Goal: Task Accomplishment & Management: Use online tool/utility

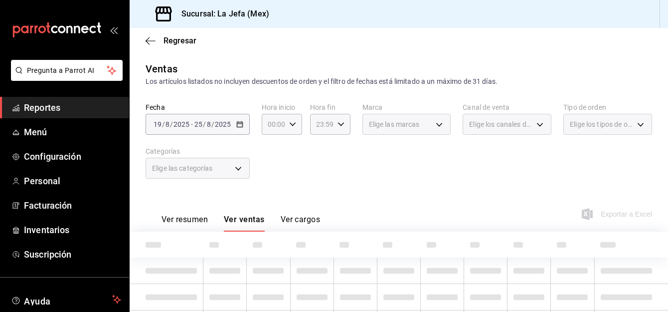
scroll to position [21, 0]
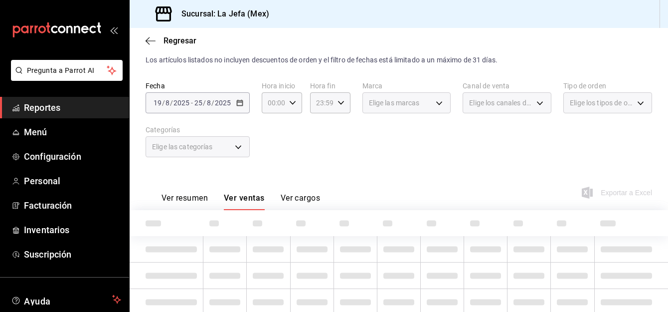
click at [232, 147] on div "Elige las categorías" at bounding box center [198, 146] width 104 height 21
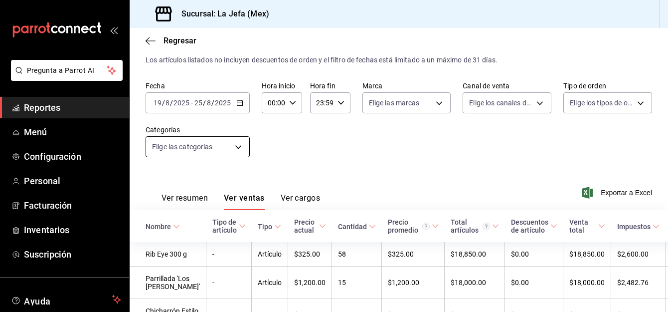
click at [244, 149] on body "Pregunta a Parrot AI Reportes Menú Configuración Personal Facturación Inventari…" at bounding box center [334, 156] width 668 height 312
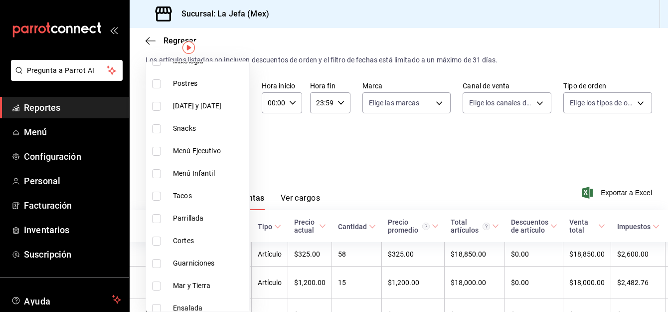
scroll to position [137, 0]
click at [158, 240] on input "checkbox" at bounding box center [156, 240] width 9 height 9
checkbox input "true"
type input "b3925f90-a0c0-49c7-a90c-af6be0a29129"
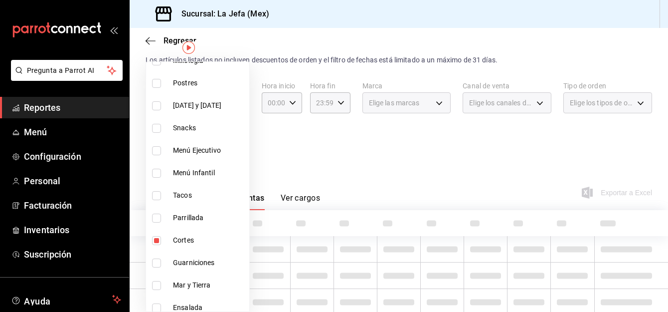
click at [373, 151] on div at bounding box center [334, 156] width 668 height 312
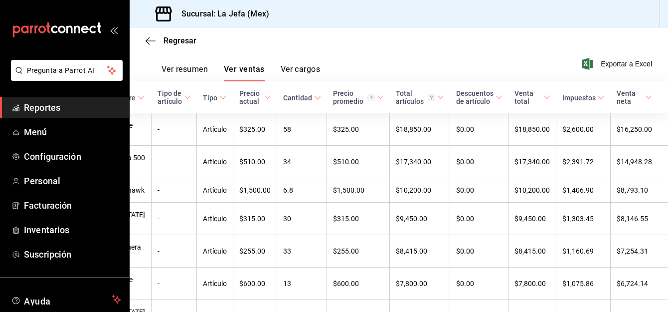
scroll to position [0, 42]
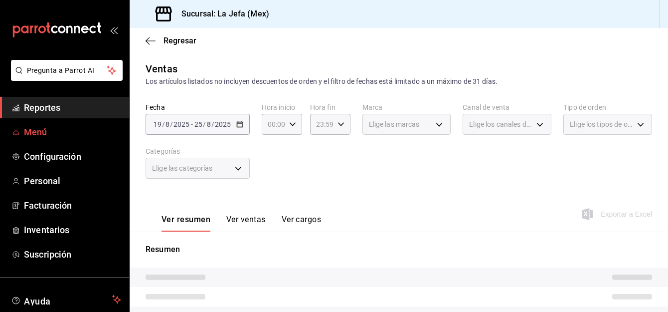
click at [32, 137] on span "Menú" at bounding box center [72, 131] width 97 height 13
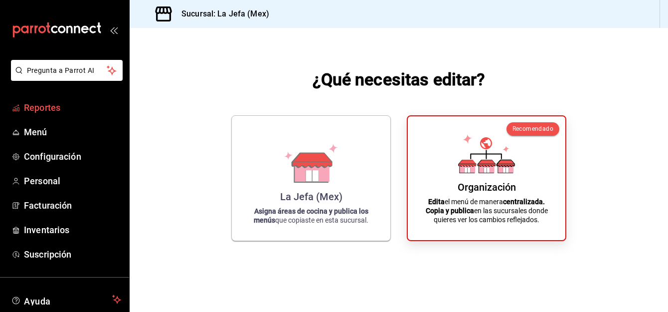
click at [46, 110] on span "Reportes" at bounding box center [72, 107] width 97 height 13
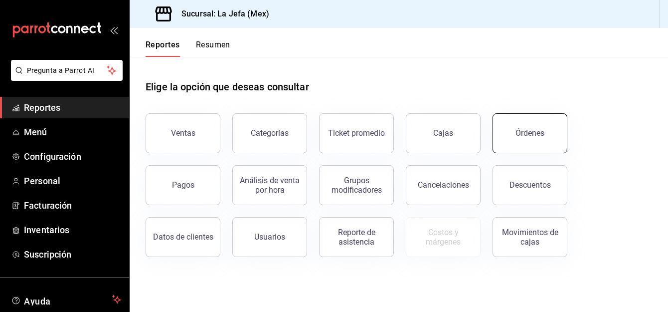
click at [554, 142] on button "Órdenes" at bounding box center [530, 133] width 75 height 40
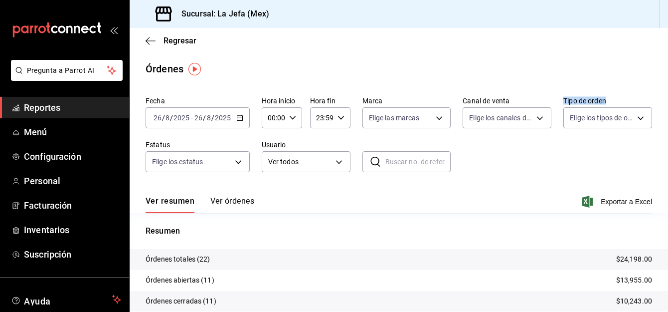
drag, startPoint x: 554, startPoint y: 133, endPoint x: 534, endPoint y: 181, distance: 51.9
click at [534, 181] on div "Fecha 2025-08-26 26 / 8 / 2025 - 2025-08-26 26 / 8 / 2025 Hora inicio 00:00 Hor…" at bounding box center [399, 138] width 507 height 92
click at [37, 125] on link "Menú" at bounding box center [64, 131] width 129 height 21
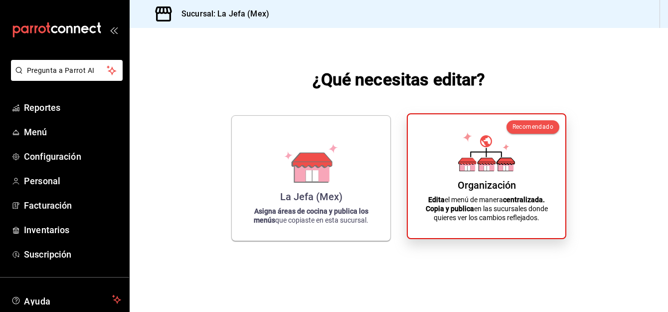
click at [521, 174] on div "Organización Edita el menú de manera centralizada. Copia y publica en las sucur…" at bounding box center [487, 176] width 134 height 108
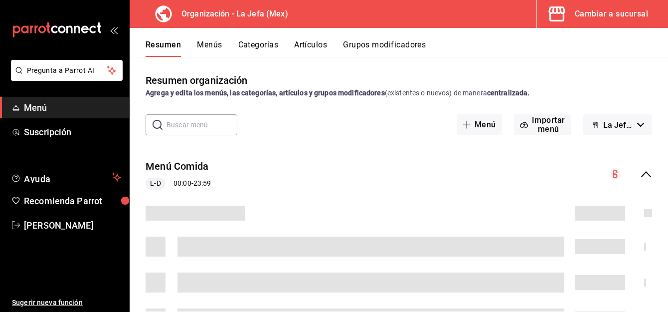
click at [305, 46] on button "Artículos" at bounding box center [310, 48] width 33 height 17
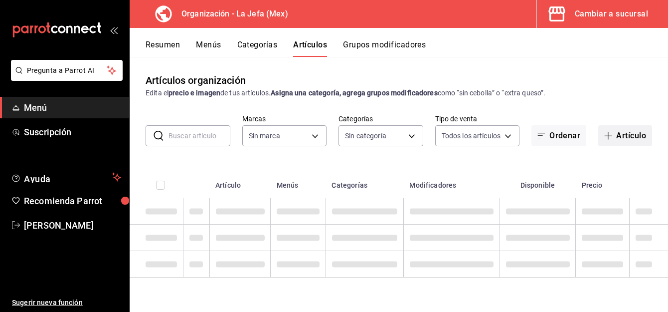
click at [622, 138] on button "Artículo" at bounding box center [626, 135] width 54 height 21
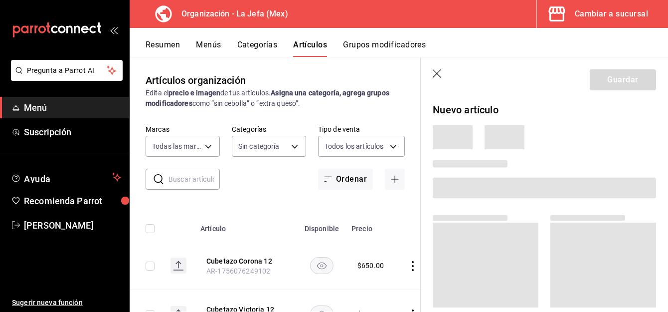
type input "50befb75-0fe5-4750-904c-e3b126ae6c81"
type input "058dbf38-10d5-49e9-8196-fe3ae280a5cc,5d70752b-b594-4e4c-bf8e-a7aab686035c,1f52b…"
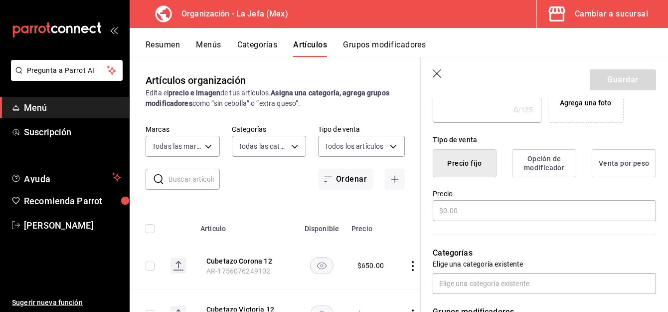
scroll to position [212, 0]
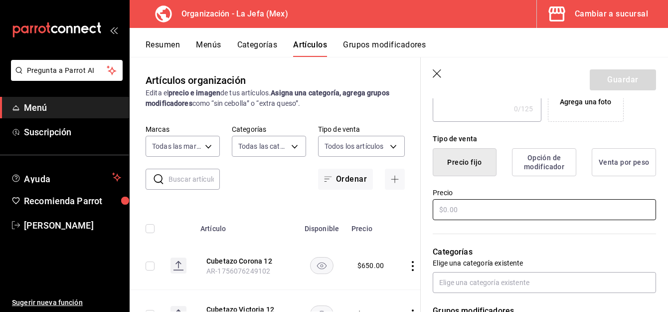
type input "Orden de Zanahoria"
click at [438, 216] on input "text" at bounding box center [544, 209] width 223 height 21
type input "$20.00"
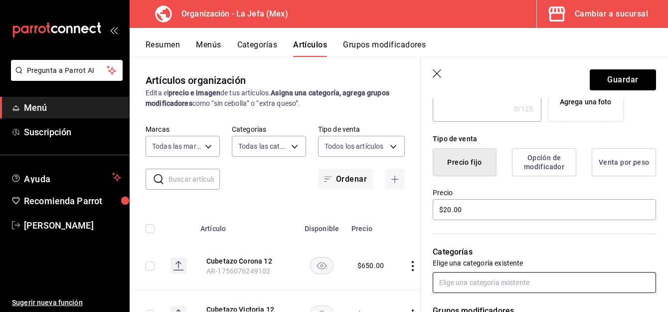
click at [467, 283] on input "text" at bounding box center [544, 282] width 223 height 21
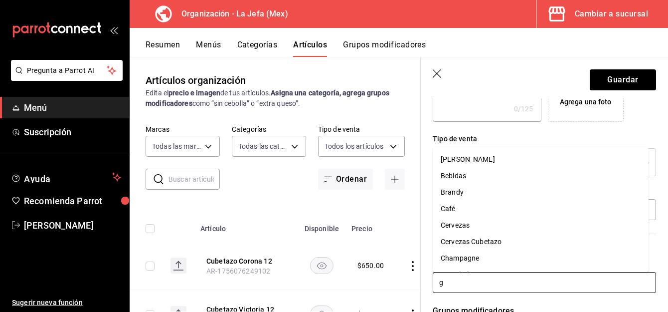
type input "gu"
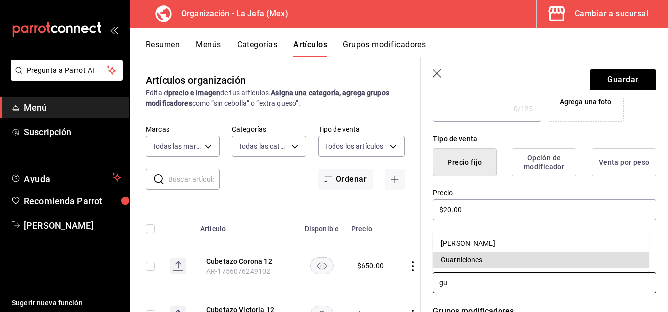
click at [458, 261] on li "Guarniciones" at bounding box center [541, 259] width 216 height 16
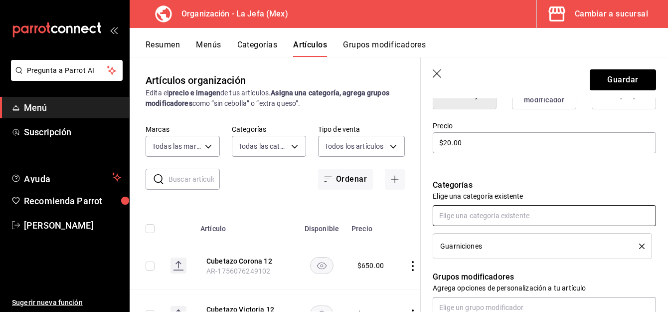
scroll to position [280, 0]
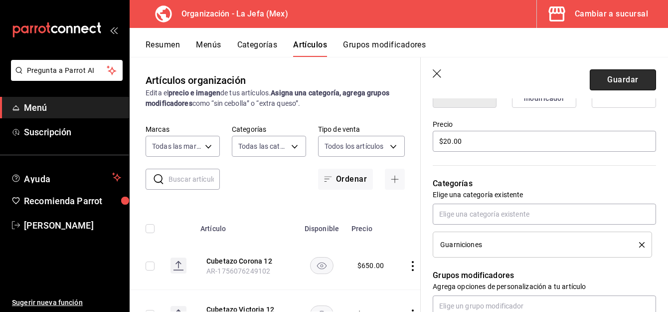
click at [610, 73] on button "Guardar" at bounding box center [623, 79] width 66 height 21
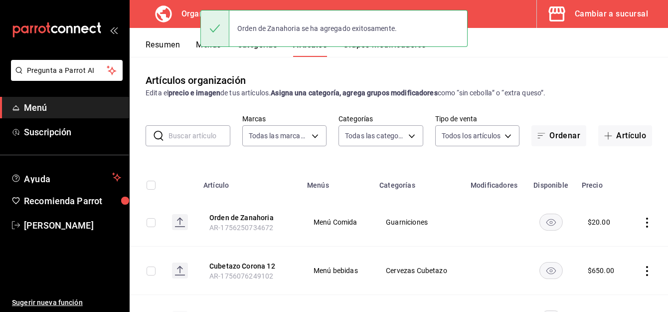
click at [199, 48] on button "Menús" at bounding box center [208, 48] width 25 height 17
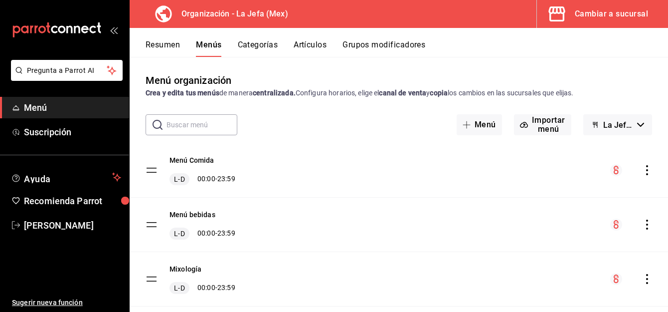
click at [643, 169] on icon "actions" at bounding box center [648, 170] width 10 height 10
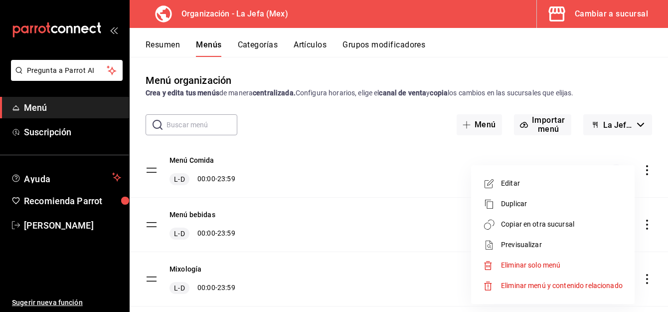
click at [509, 225] on span "Copiar en otra sucursal" at bounding box center [562, 224] width 122 height 10
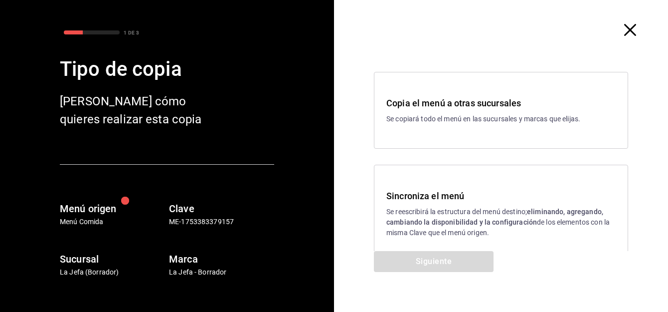
click at [429, 191] on h3 "Sincroniza el menú" at bounding box center [501, 195] width 229 height 13
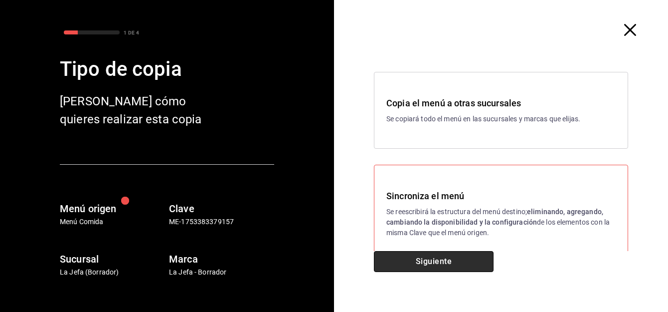
click at [421, 263] on button "Siguiente" at bounding box center [434, 261] width 120 height 21
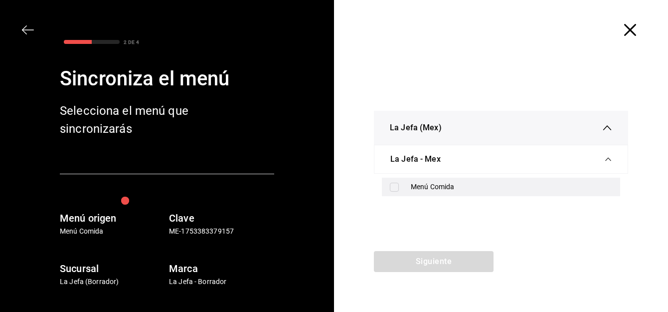
click at [394, 189] on input "checkbox" at bounding box center [394, 187] width 9 height 9
checkbox input "true"
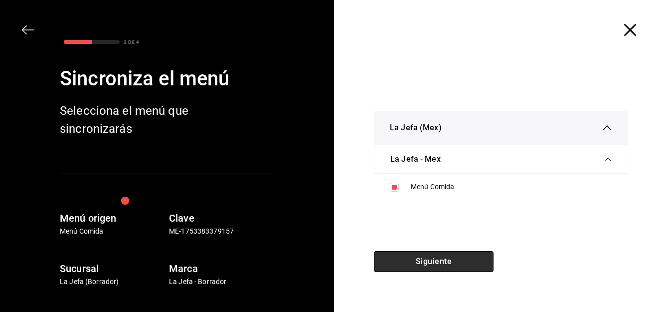
click at [398, 255] on button "Siguiente" at bounding box center [434, 261] width 120 height 21
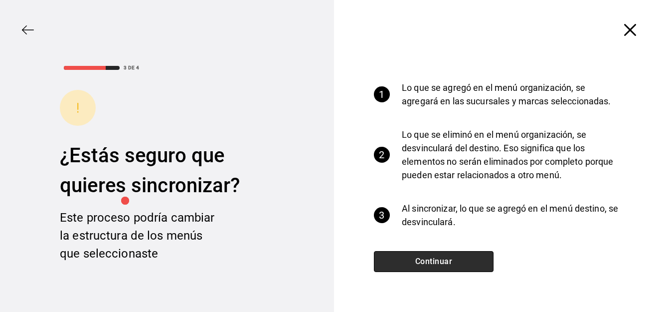
click at [395, 257] on button "Continuar" at bounding box center [434, 261] width 120 height 21
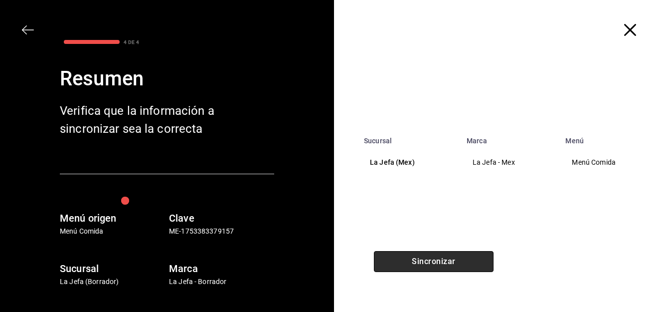
click at [414, 261] on button "Sincronizar" at bounding box center [434, 261] width 120 height 21
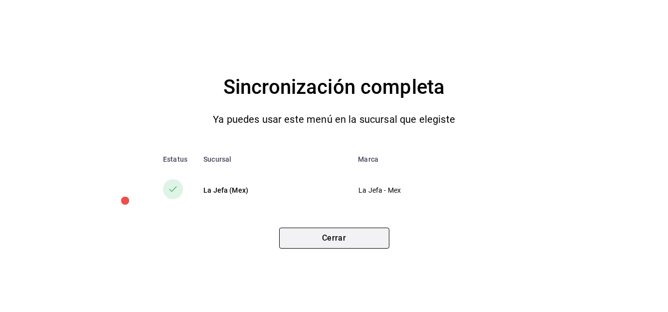
click at [303, 233] on button "Cerrar" at bounding box center [334, 237] width 110 height 21
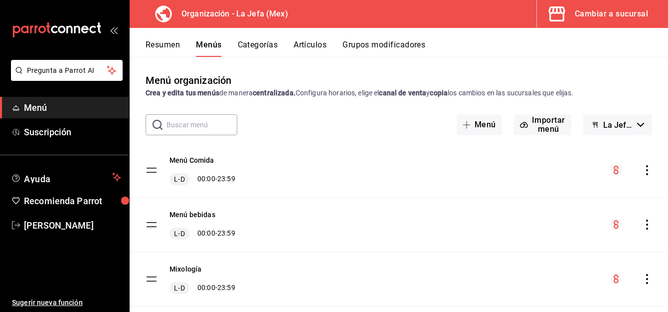
click at [132, 112] on div "Menú organización Crea y edita tus menús de manera centralizada. Configura hora…" at bounding box center [399, 192] width 539 height 238
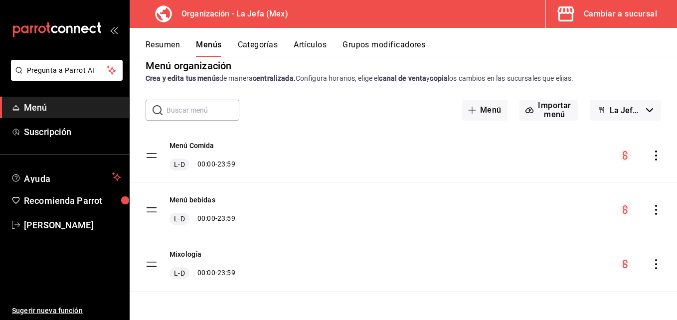
scroll to position [1, 0]
